Goal: Check status: Check status

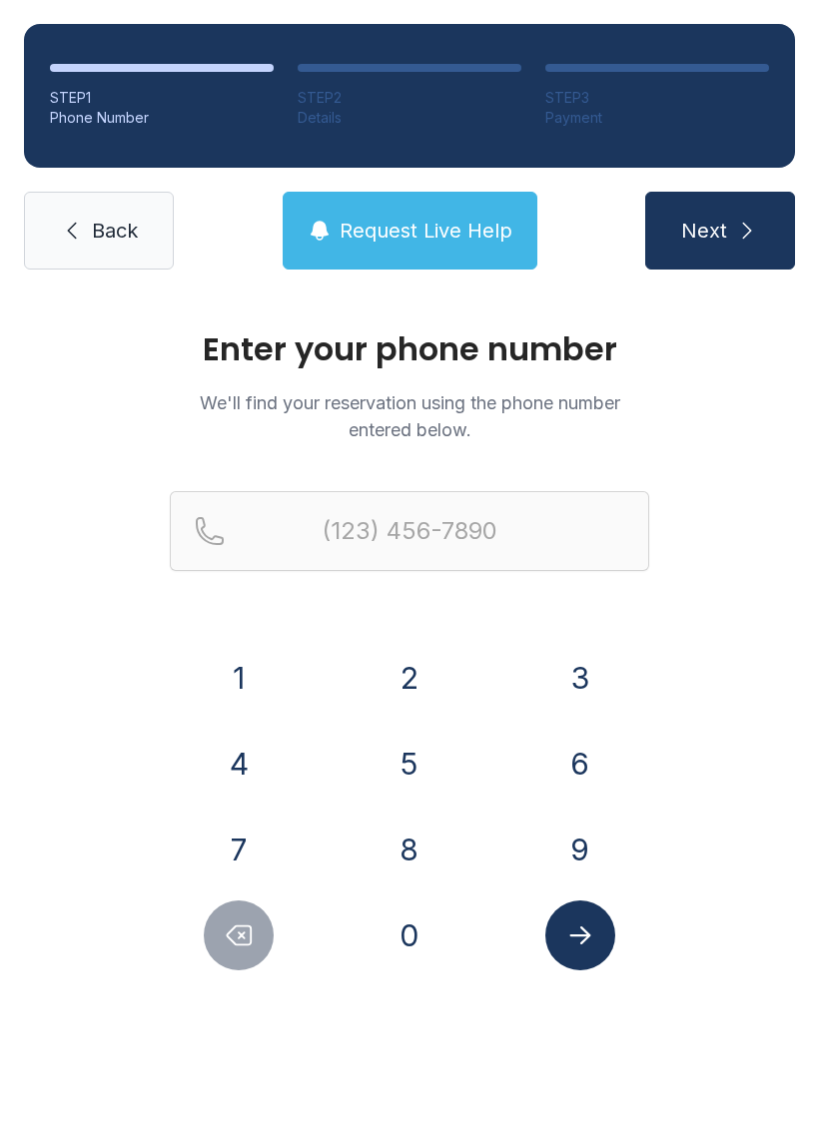
click at [212, 757] on button "4" at bounding box center [239, 764] width 70 height 70
click at [407, 949] on button "0" at bounding box center [409, 936] width 70 height 70
click at [229, 760] on button "4" at bounding box center [239, 764] width 70 height 70
click at [232, 857] on button "7" at bounding box center [239, 850] width 70 height 70
click at [389, 860] on button "8" at bounding box center [409, 850] width 70 height 70
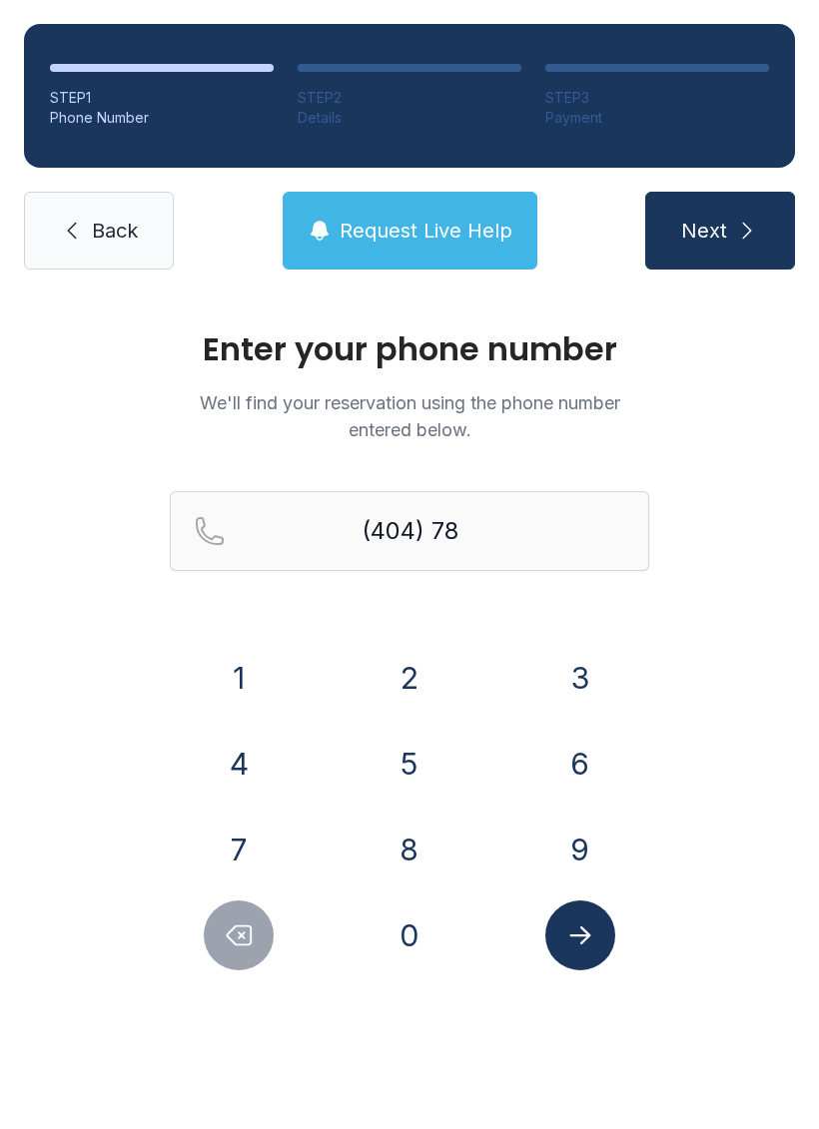
click at [597, 754] on button "6" at bounding box center [580, 764] width 70 height 70
click at [241, 857] on button "7" at bounding box center [239, 850] width 70 height 70
click at [252, 657] on button "1" at bounding box center [239, 678] width 70 height 70
click at [418, 767] on button "5" at bounding box center [409, 764] width 70 height 70
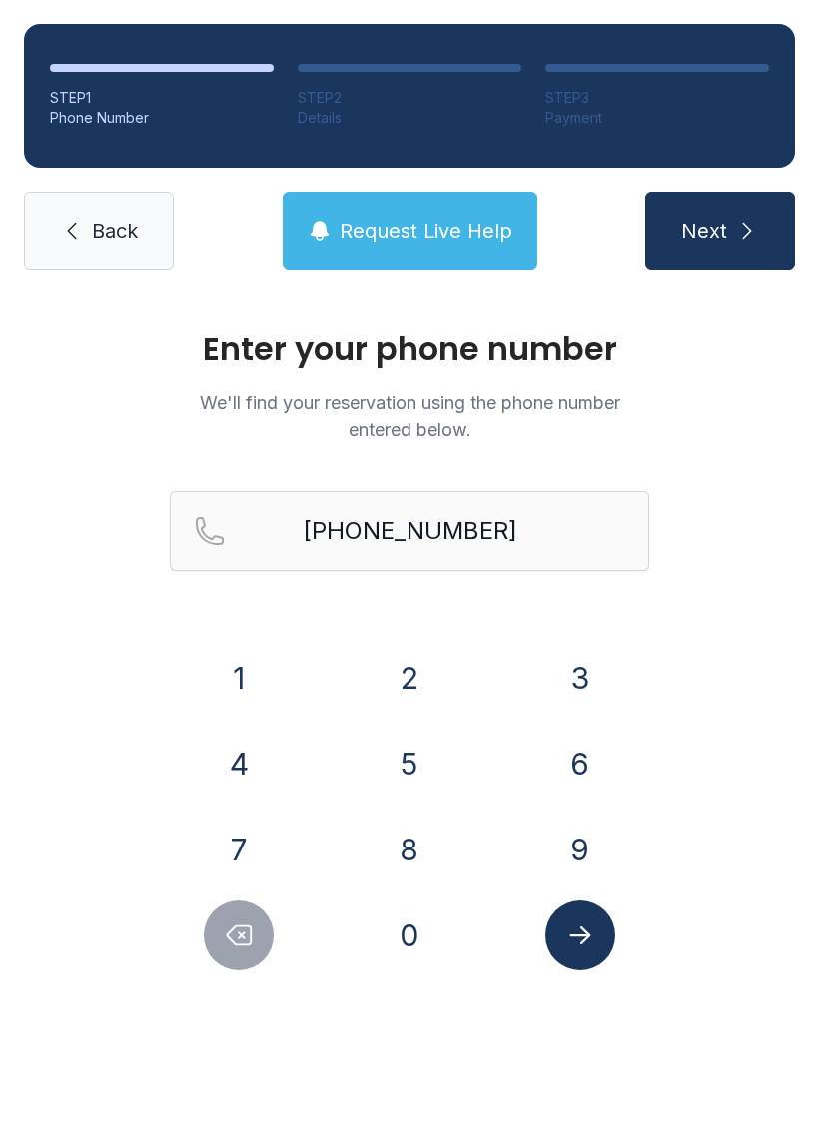
click at [568, 935] on icon "Submit lookup form" at bounding box center [580, 936] width 30 height 30
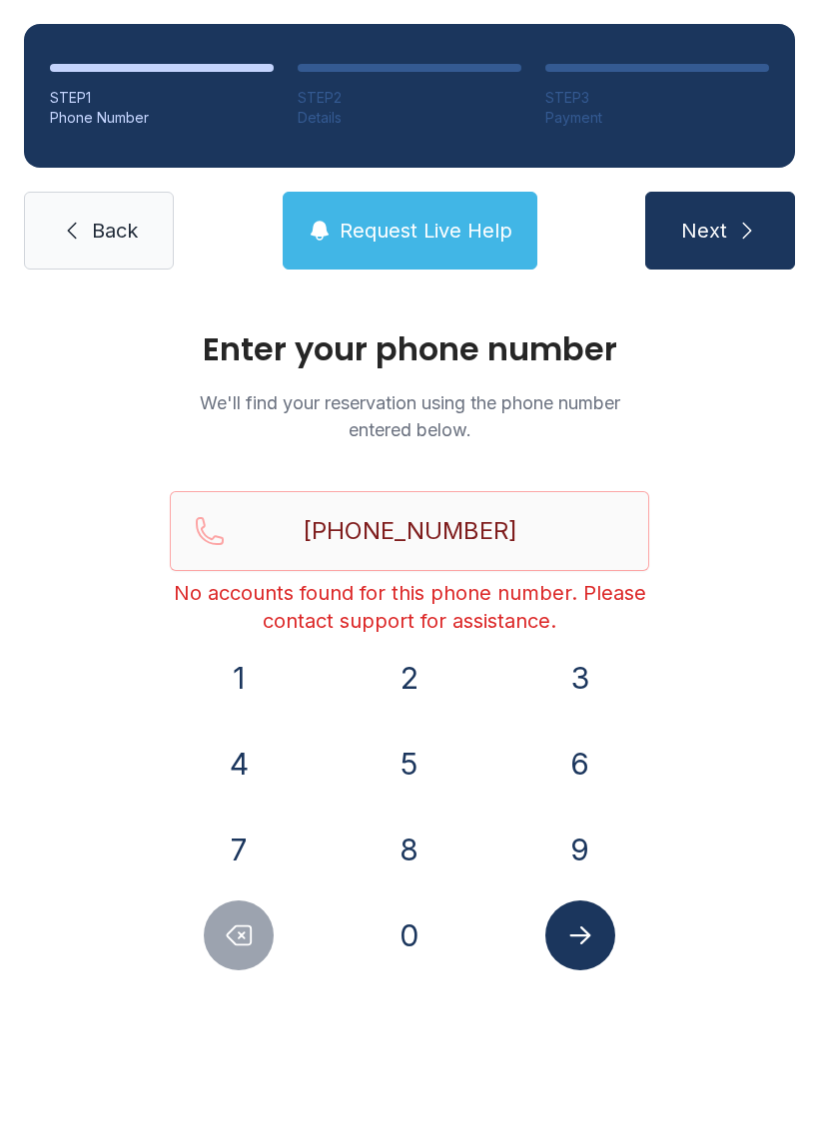
click at [587, 927] on icon "Submit lookup form" at bounding box center [580, 936] width 30 height 30
click at [228, 923] on icon "Delete number" at bounding box center [239, 936] width 30 height 30
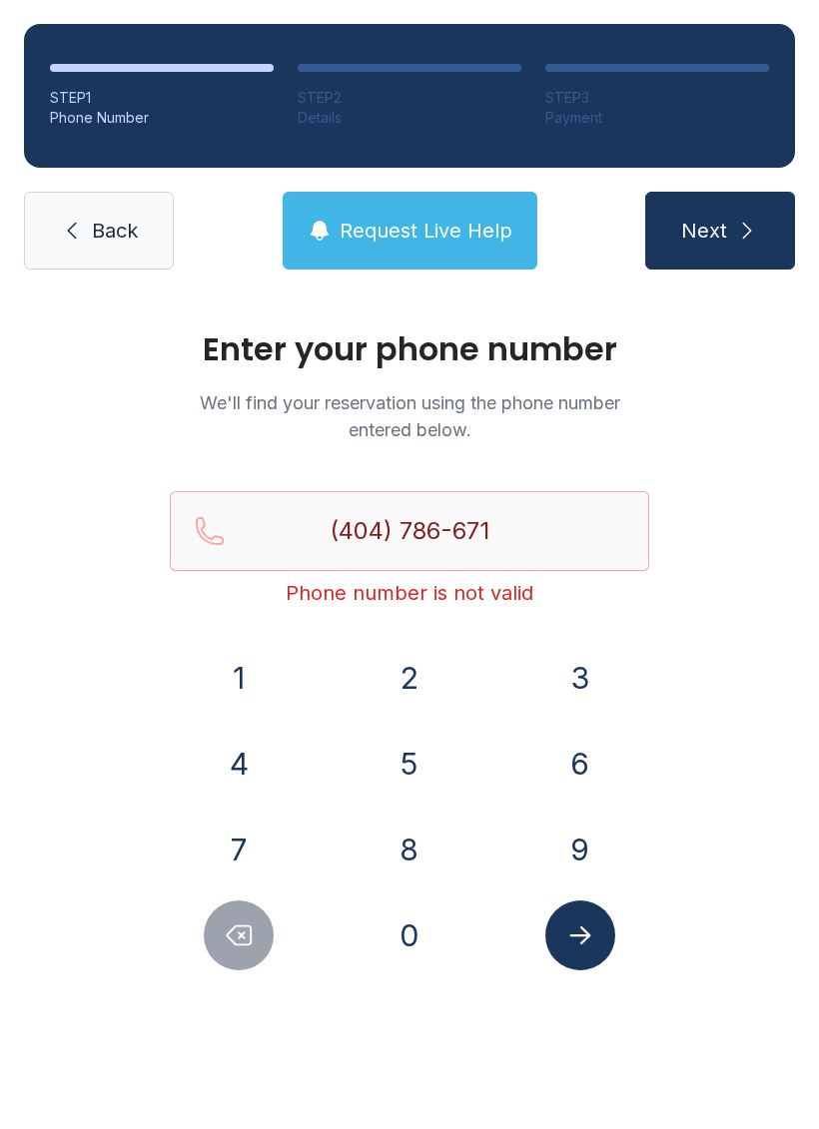
click at [227, 923] on icon "Delete number" at bounding box center [239, 936] width 30 height 30
click at [226, 932] on icon "Delete number" at bounding box center [239, 936] width 30 height 30
click at [228, 928] on icon "Delete number" at bounding box center [239, 936] width 30 height 30
click at [227, 928] on icon "Delete number" at bounding box center [239, 936] width 30 height 30
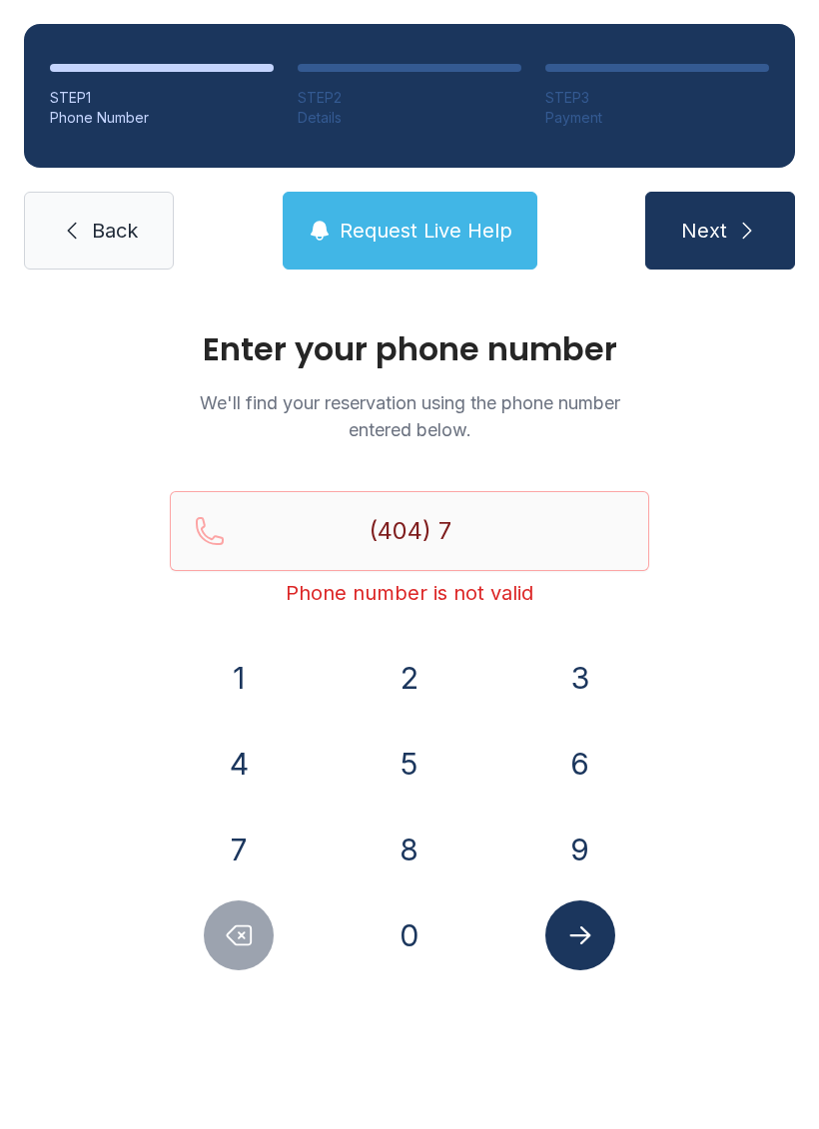
click at [224, 952] on button "Delete number" at bounding box center [239, 936] width 70 height 70
click at [223, 951] on button "Delete number" at bounding box center [239, 936] width 70 height 70
click at [235, 958] on button "Delete number" at bounding box center [239, 936] width 70 height 70
type input "(4"
click at [234, 957] on button "Delete number" at bounding box center [239, 936] width 70 height 70
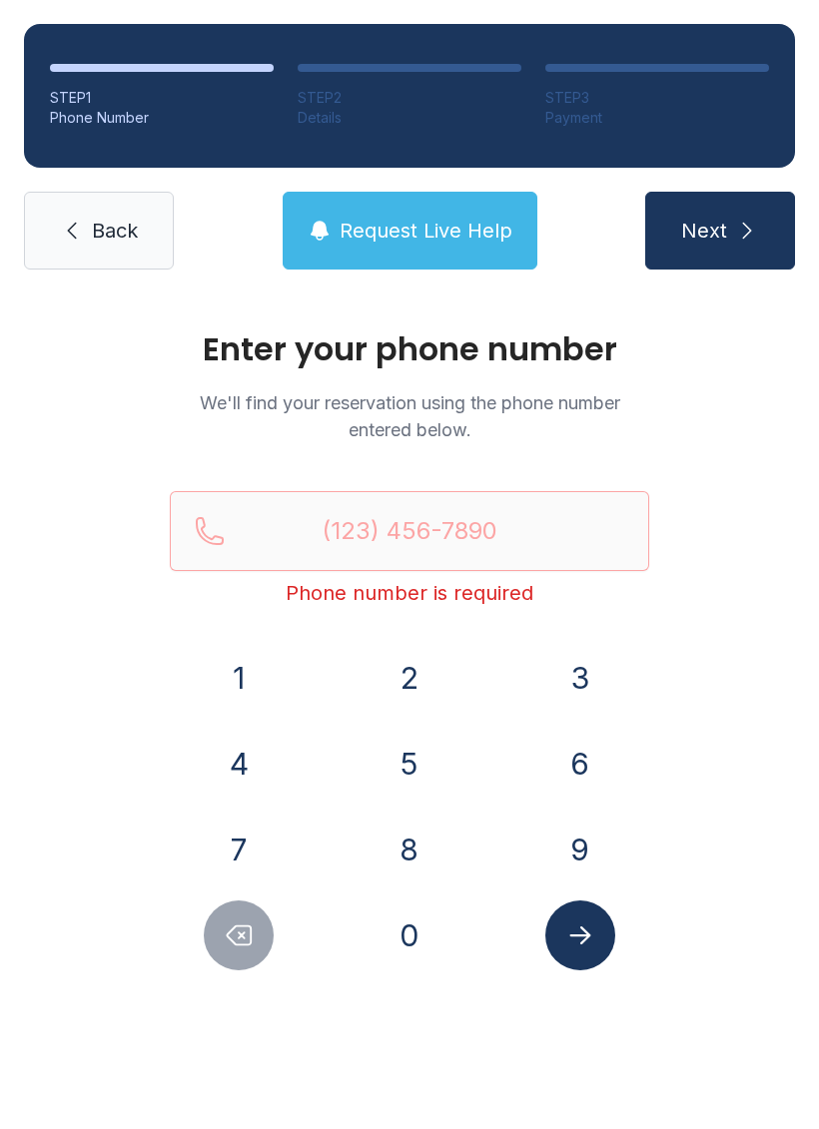
click at [248, 966] on button "Delete number" at bounding box center [239, 936] width 70 height 70
click at [255, 973] on div "Enter your phone number We'll find your reservation using the phone number ente…" at bounding box center [409, 672] width 819 height 757
